Goal: Find specific page/section: Find specific page/section

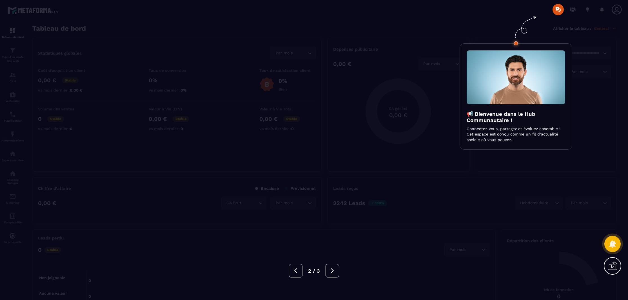
click at [125, 208] on div at bounding box center [314, 150] width 628 height 300
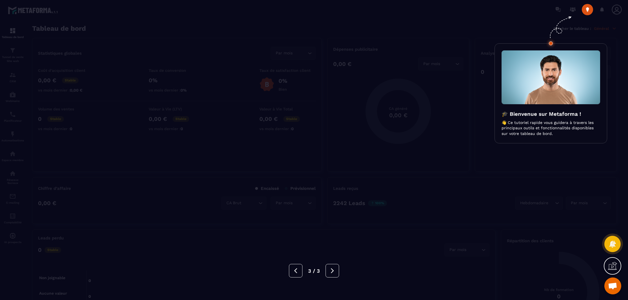
click at [125, 208] on div at bounding box center [314, 150] width 628 height 300
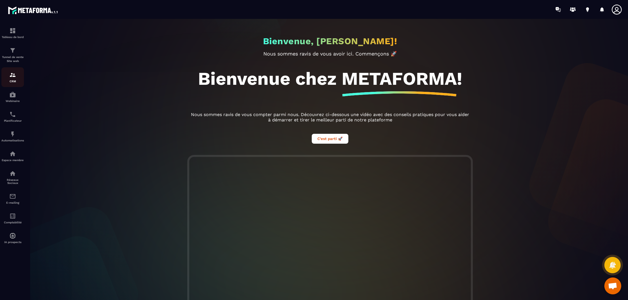
click at [12, 76] on img at bounding box center [12, 75] width 7 height 7
